Goal: Find contact information: Find contact information

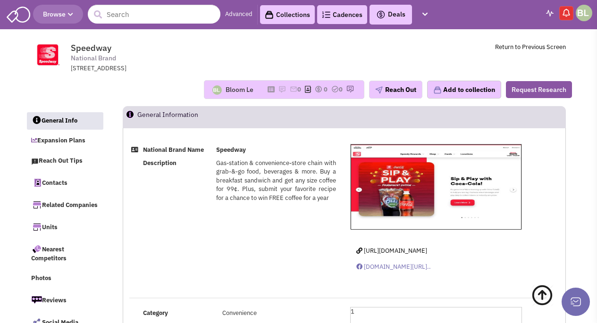
select select
click at [133, 12] on input "text" at bounding box center [154, 14] width 133 height 19
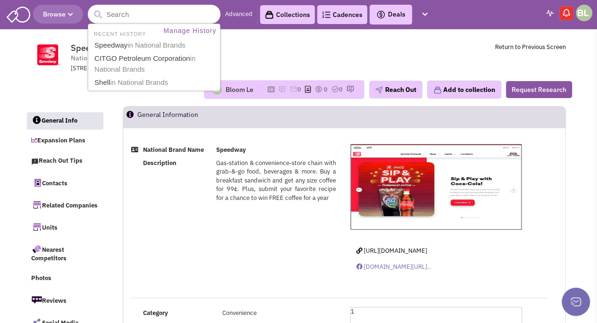
paste input "Marathon Gas"
type input "Marathon Gas"
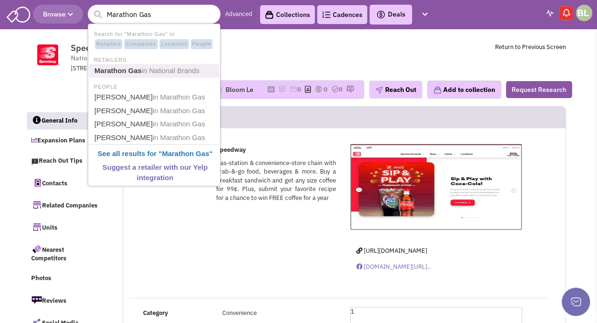
click at [168, 69] on span "in National Brands" at bounding box center [171, 71] width 58 height 8
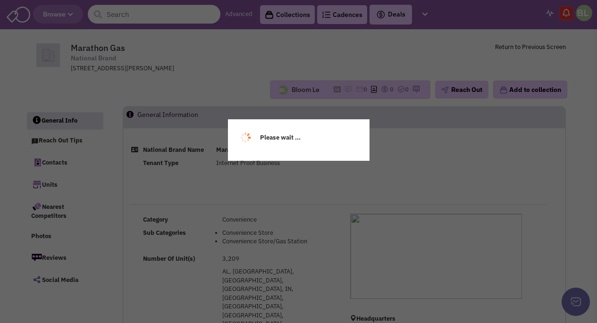
select select
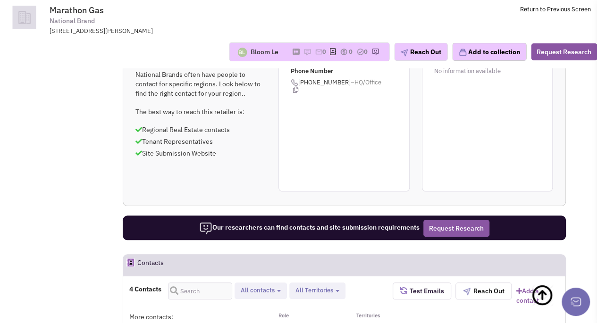
scroll to position [472, 0]
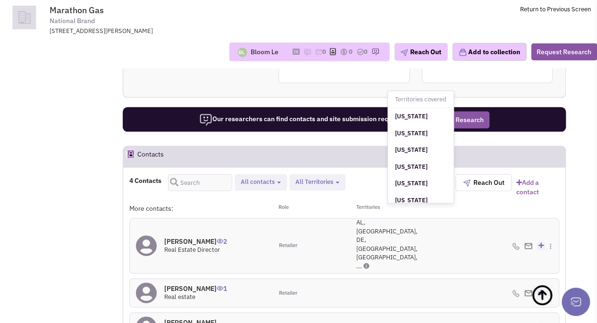
click at [370, 263] on icon at bounding box center [367, 266] width 6 height 6
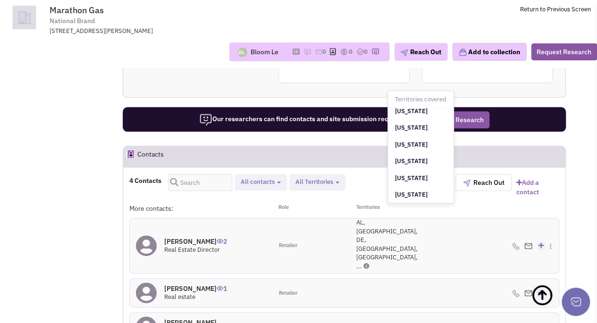
scroll to position [297, 0]
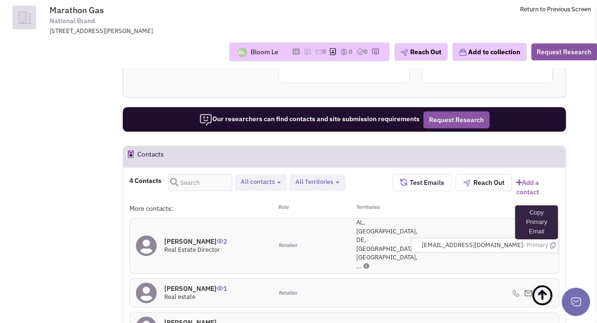
click at [555, 243] on icon at bounding box center [552, 246] width 5 height 6
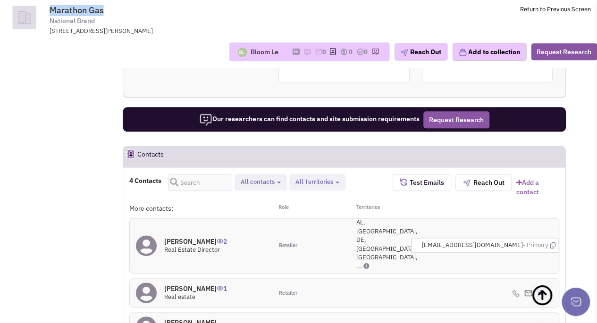
drag, startPoint x: 110, startPoint y: 8, endPoint x: 48, endPoint y: 8, distance: 61.4
click at [48, 8] on tr "Marathon Gas National Brand [STREET_ADDRESS][PERSON_NAME] Return to Previous Sc…" at bounding box center [298, 17] width 597 height 35
copy tr "Marathon Gas"
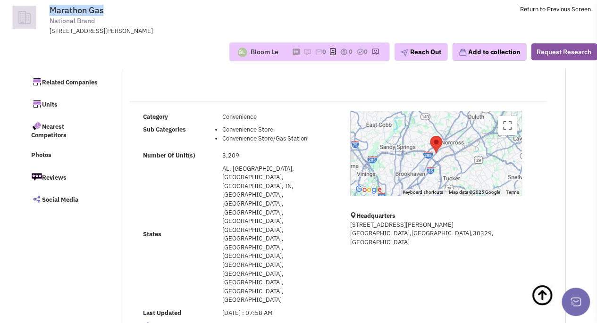
scroll to position [0, 0]
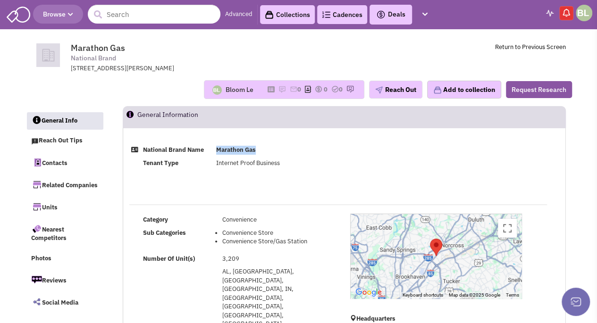
drag, startPoint x: 247, startPoint y: 149, endPoint x: 216, endPoint y: 150, distance: 31.2
click at [216, 150] on td "Marathon Gas" at bounding box center [276, 150] width 124 height 13
copy b "Marathon Gas"
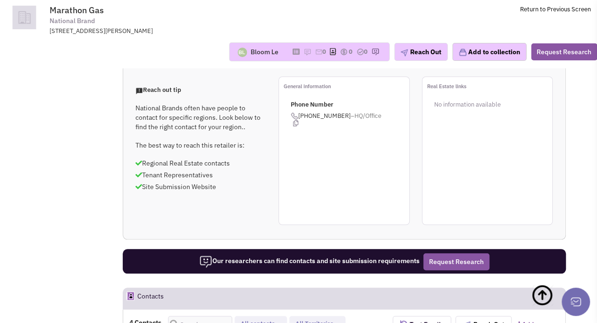
scroll to position [378, 0]
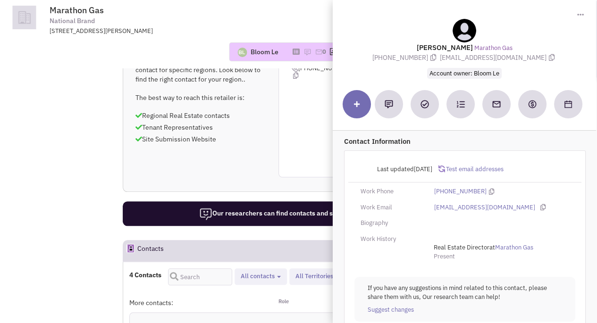
drag, startPoint x: 446, startPoint y: 48, endPoint x: 412, endPoint y: 49, distance: 34.0
click at [412, 49] on div "Steven Ramey Marathon Gas (419) 421-2684 sramey@MarathonPetroleum.com Account o…" at bounding box center [465, 48] width 254 height 59
copy lable "Steven"
click at [246, 75] on div "Reach out tip National Brands often have people to contact for specific regions…" at bounding box center [344, 103] width 442 height 149
